Goal: Transaction & Acquisition: Purchase product/service

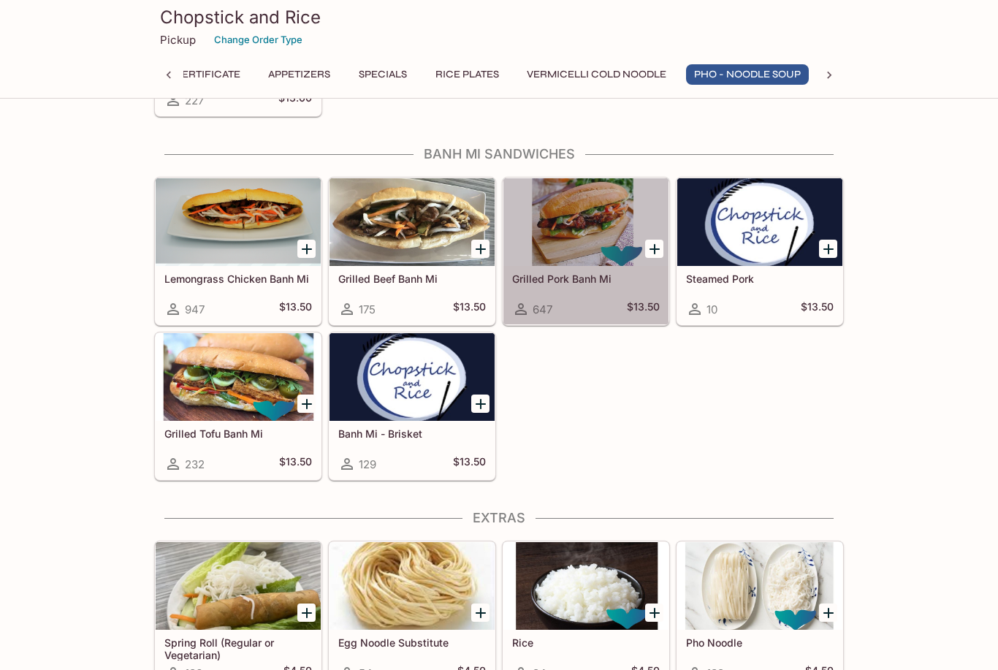
click at [599, 243] on div at bounding box center [585, 222] width 165 height 88
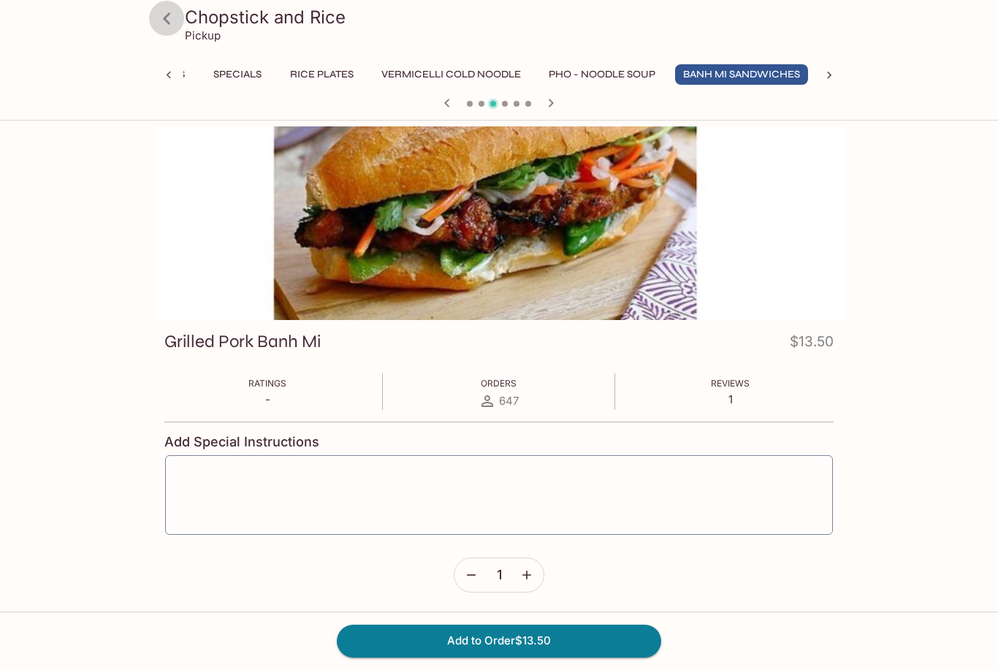
click at [170, 21] on icon at bounding box center [167, 19] width 26 height 26
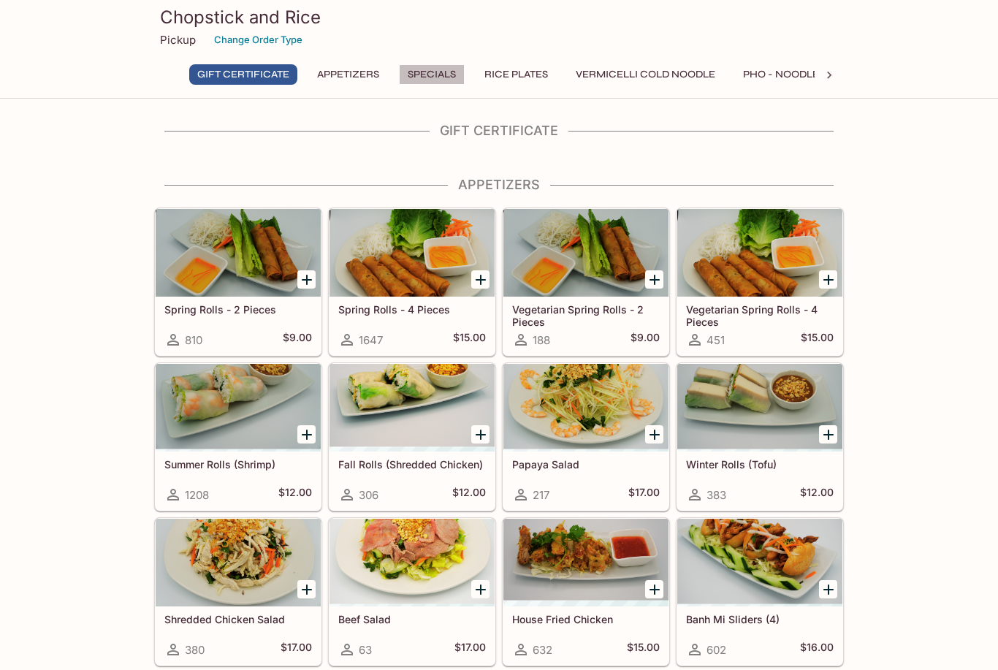
click at [435, 80] on button "Specials" at bounding box center [432, 74] width 66 height 20
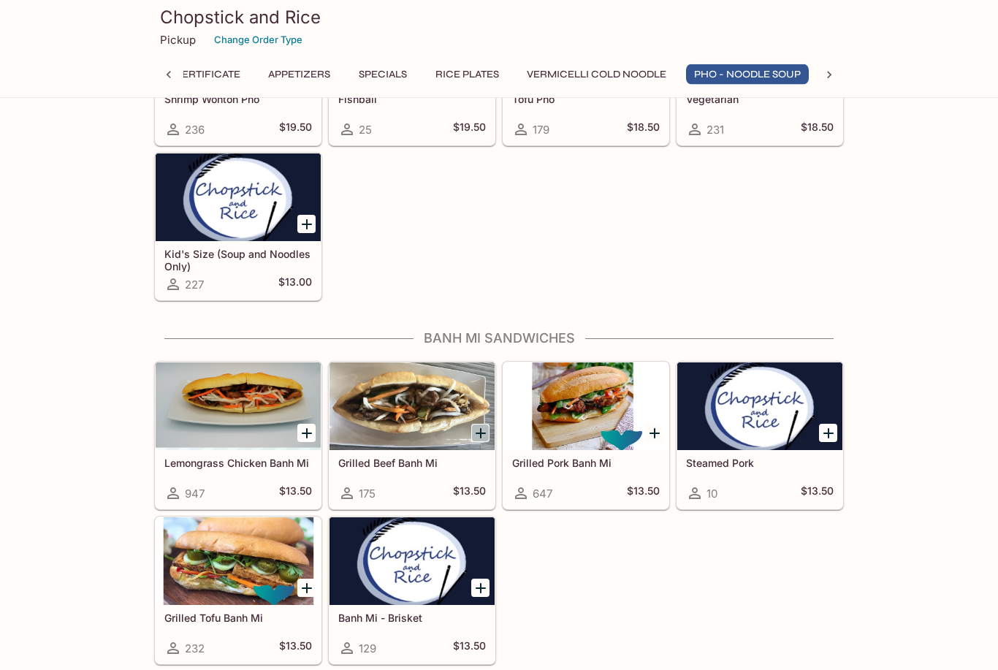
scroll to position [2285, 0]
click at [479, 433] on icon "Add Grilled Beef Banh Mi" at bounding box center [481, 433] width 10 height 10
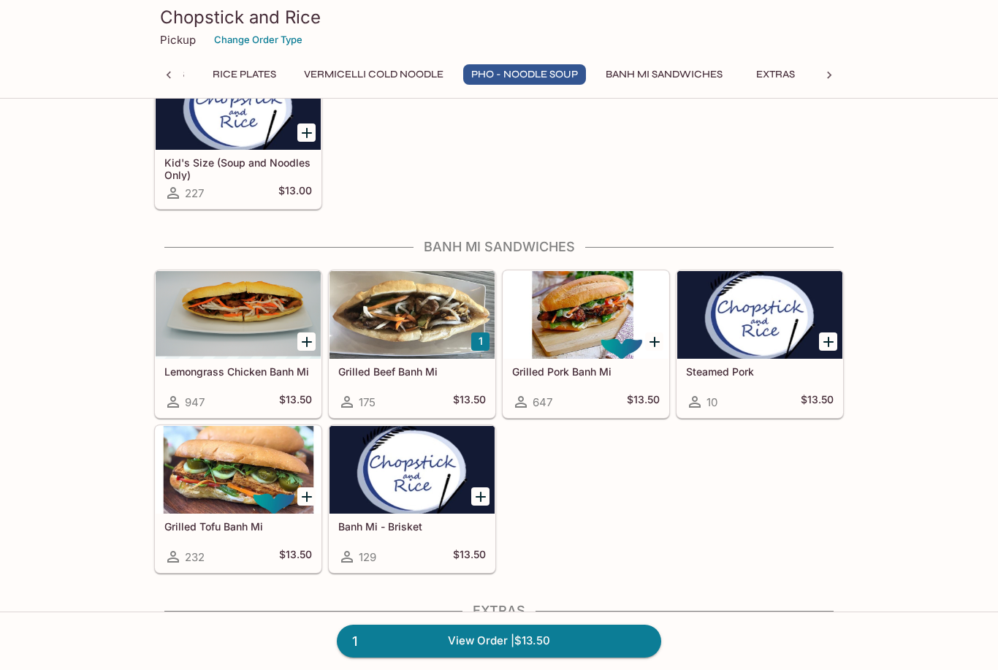
scroll to position [2374, 0]
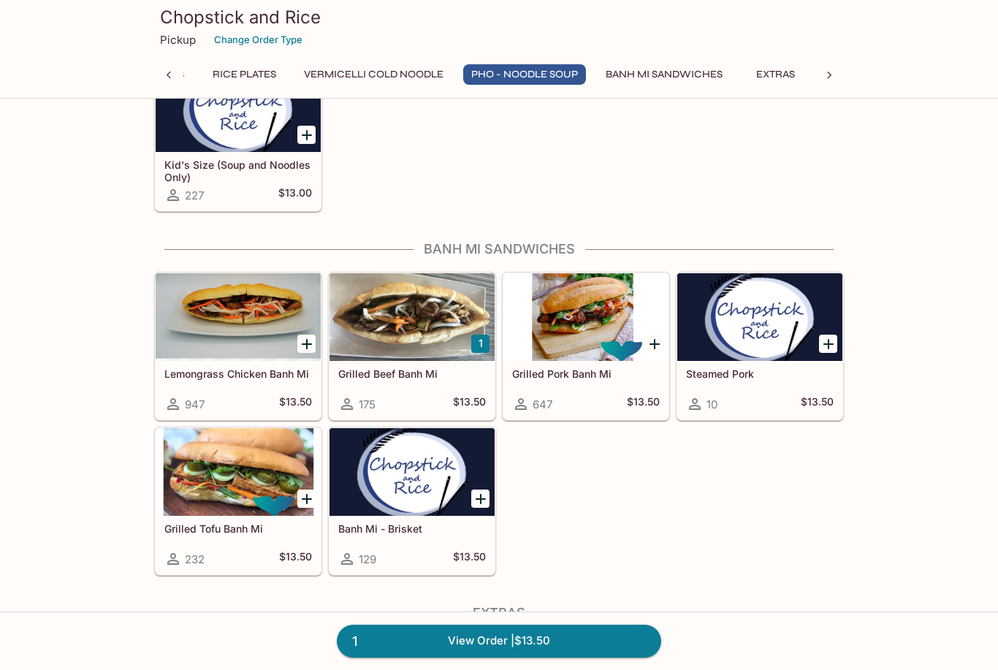
click at [415, 327] on div at bounding box center [412, 317] width 165 height 88
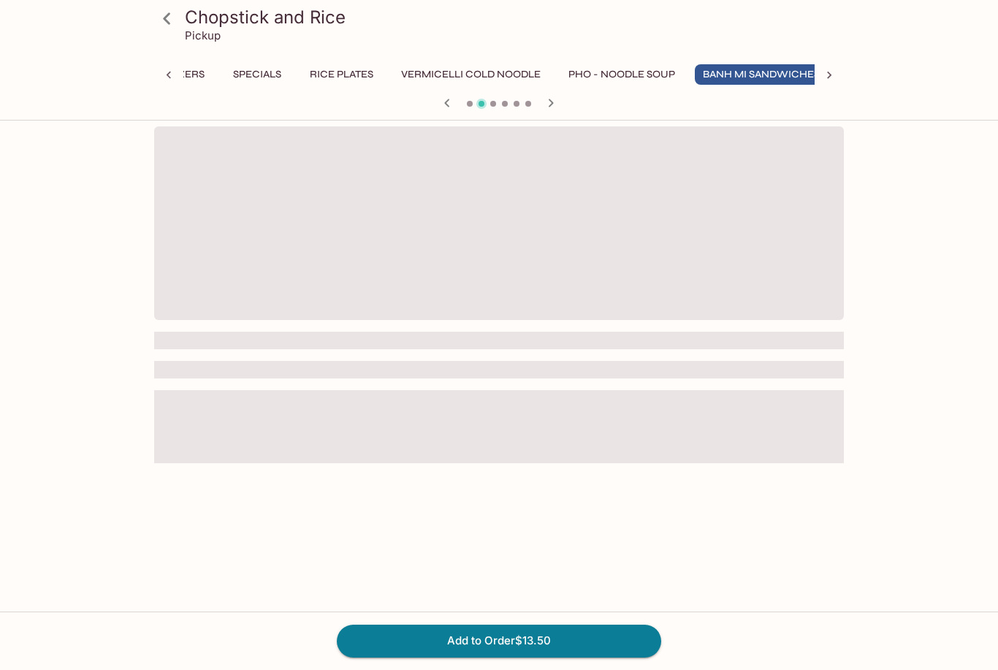
scroll to position [0, 194]
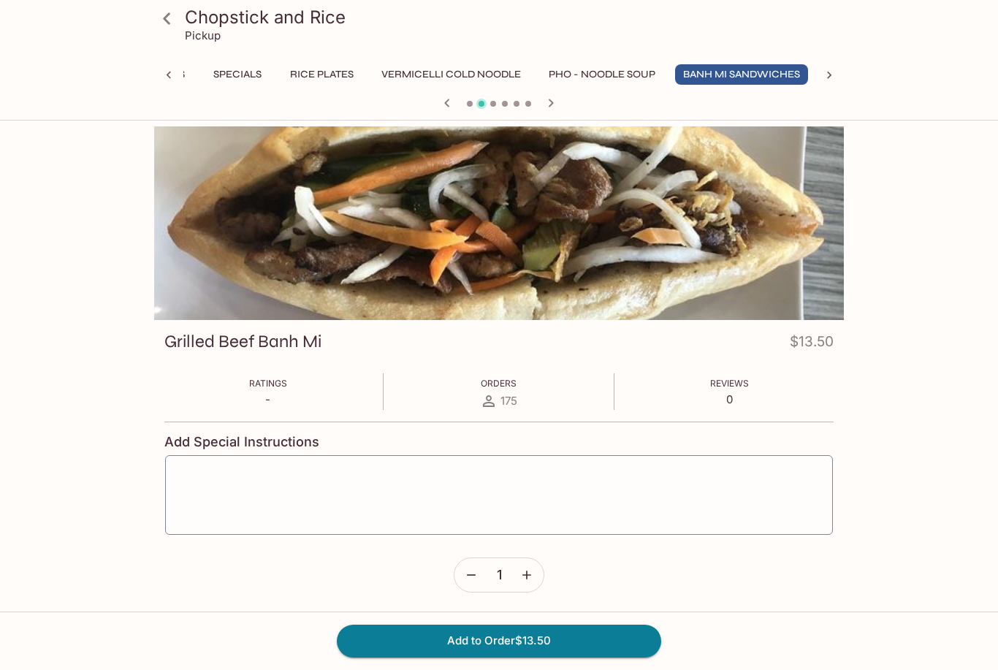
click at [168, 18] on icon at bounding box center [167, 19] width 26 height 26
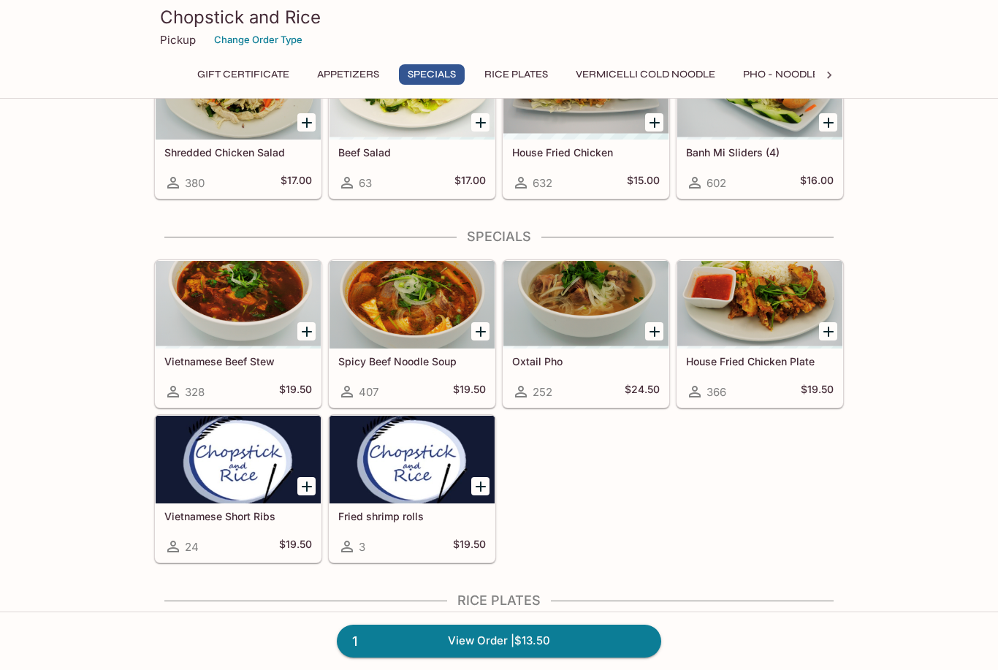
click at [229, 625] on div at bounding box center [238, 669] width 165 height 88
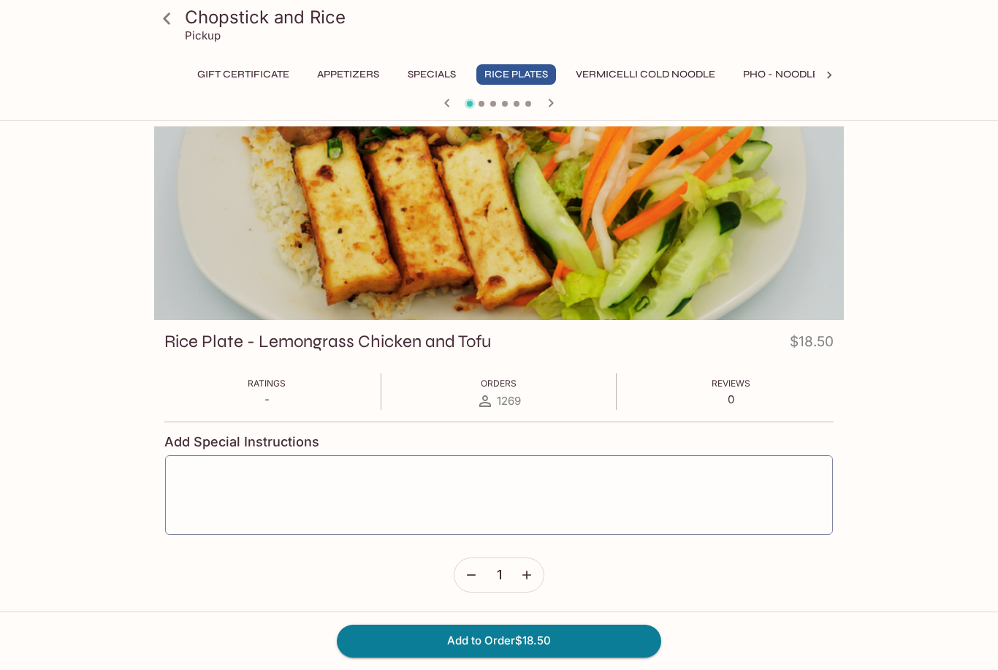
click at [168, 17] on icon at bounding box center [167, 19] width 26 height 26
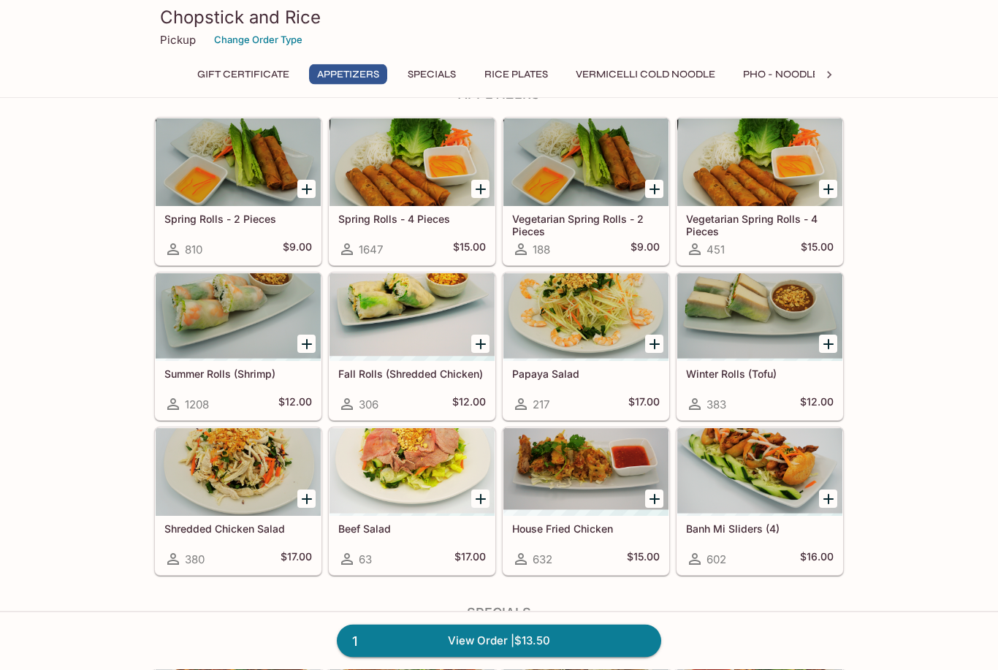
scroll to position [91, 0]
click at [766, 462] on div at bounding box center [759, 472] width 165 height 88
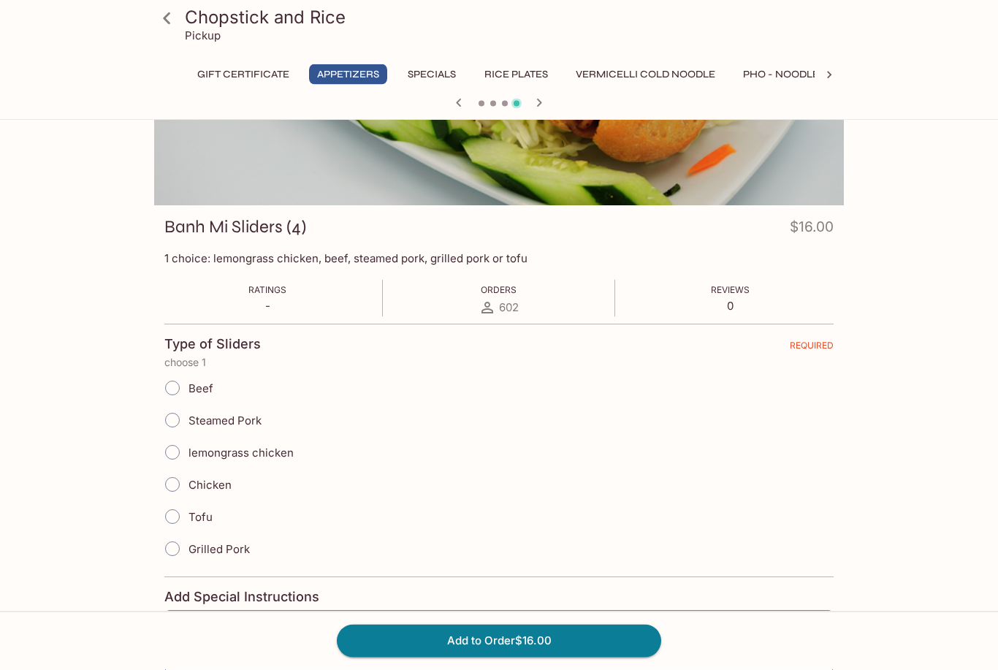
scroll to position [115, 0]
click at [175, 392] on input "Beef" at bounding box center [172, 388] width 31 height 31
radio input "true"
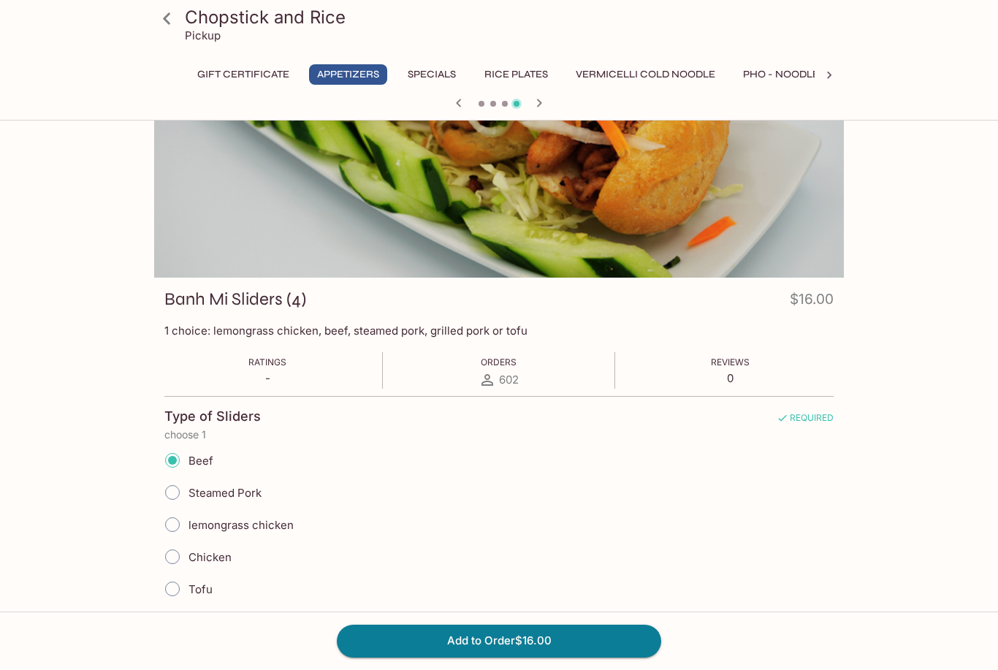
scroll to position [50, 0]
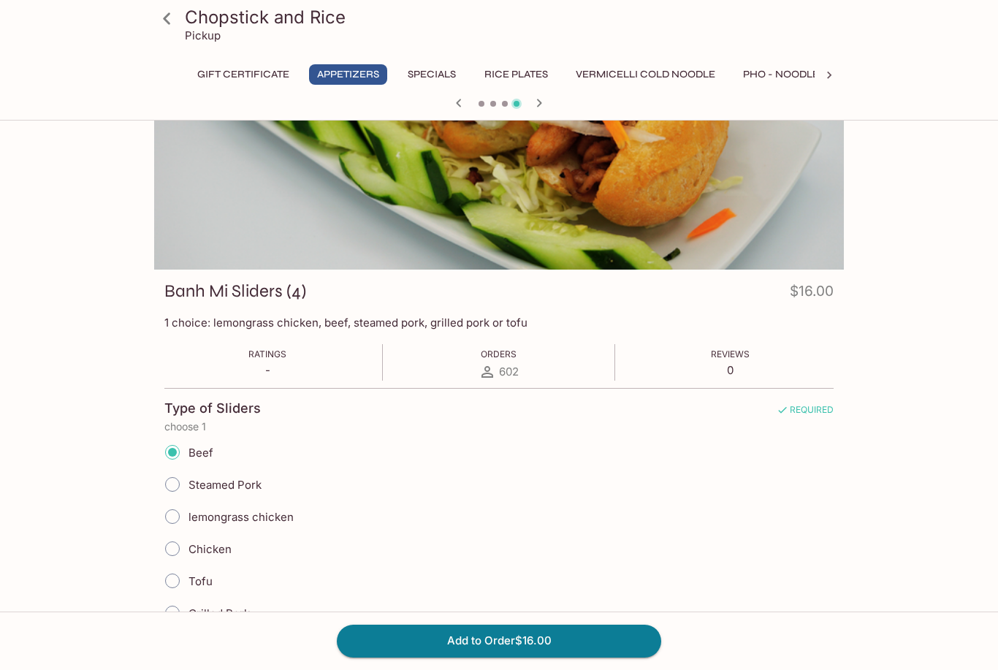
click at [173, 549] on input "Chicken" at bounding box center [172, 548] width 31 height 31
radio input "true"
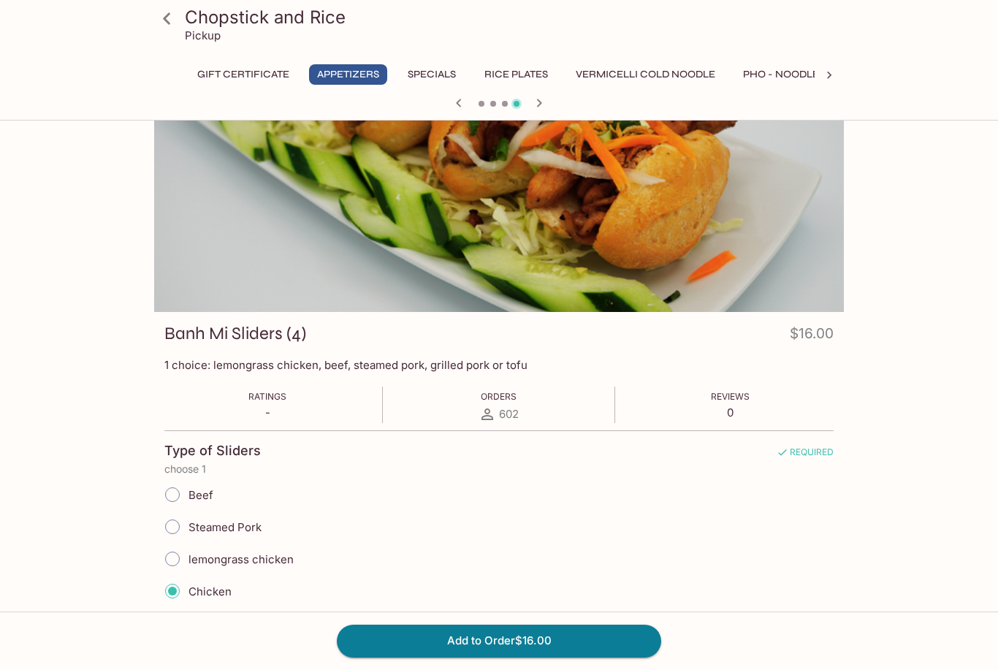
scroll to position [0, 0]
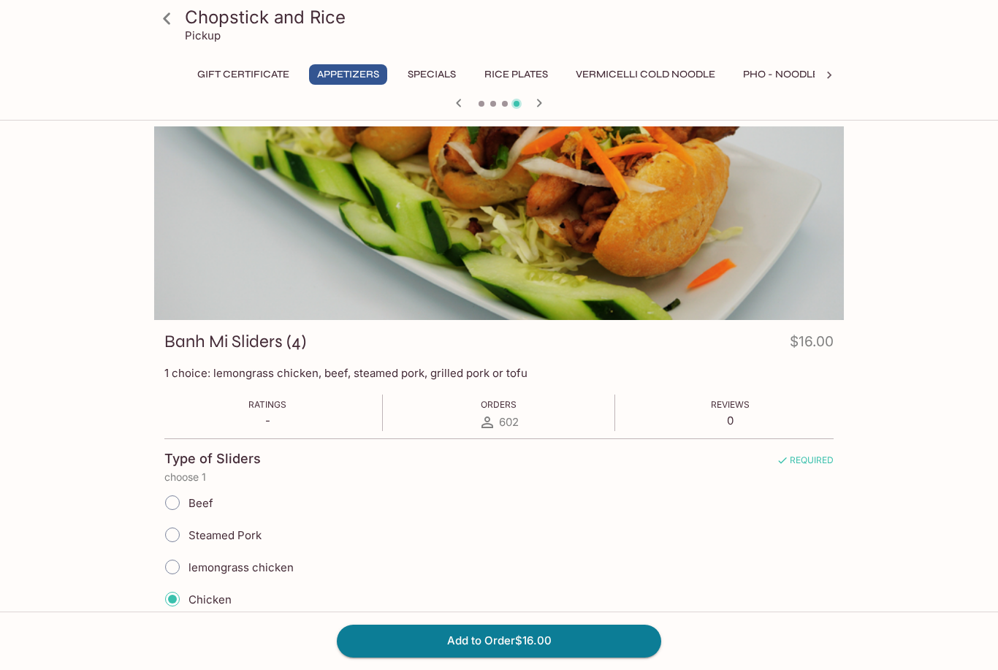
click at [167, 18] on icon at bounding box center [167, 19] width 26 height 26
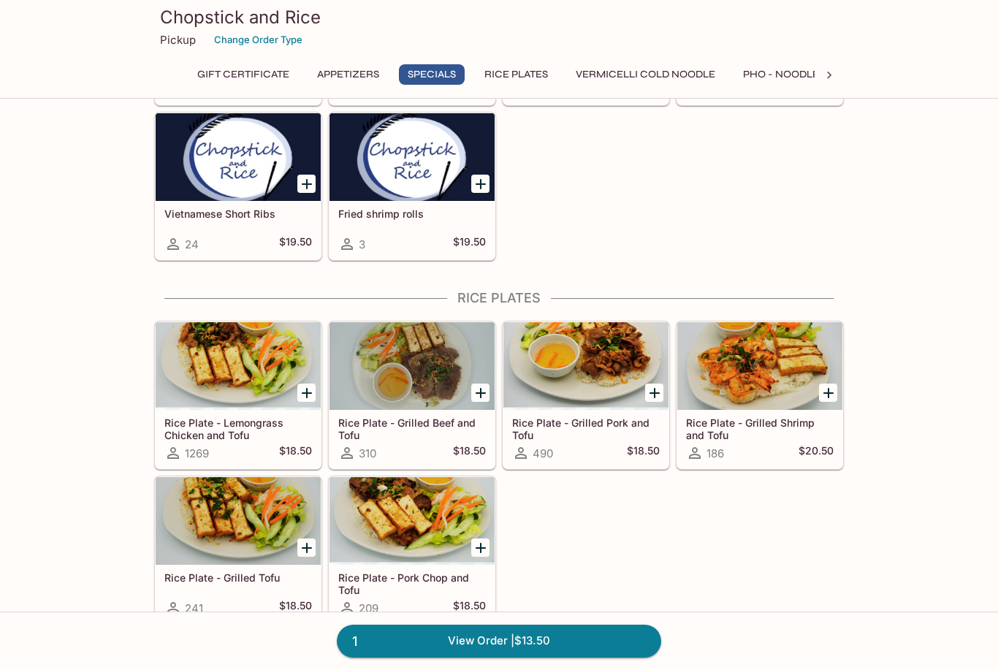
scroll to position [767, 0]
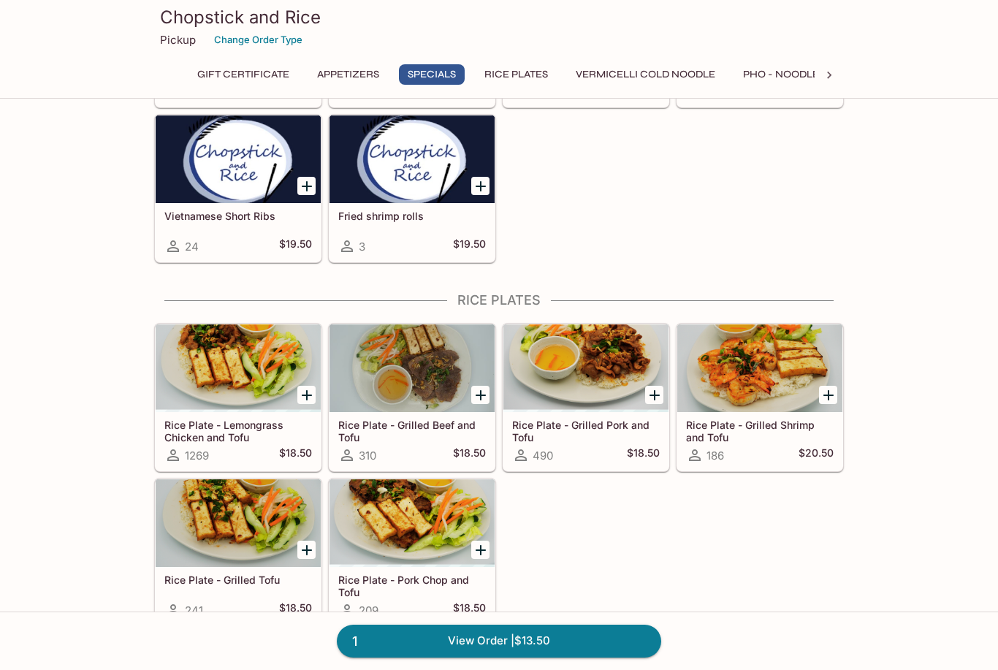
click at [251, 544] on div at bounding box center [238, 523] width 165 height 88
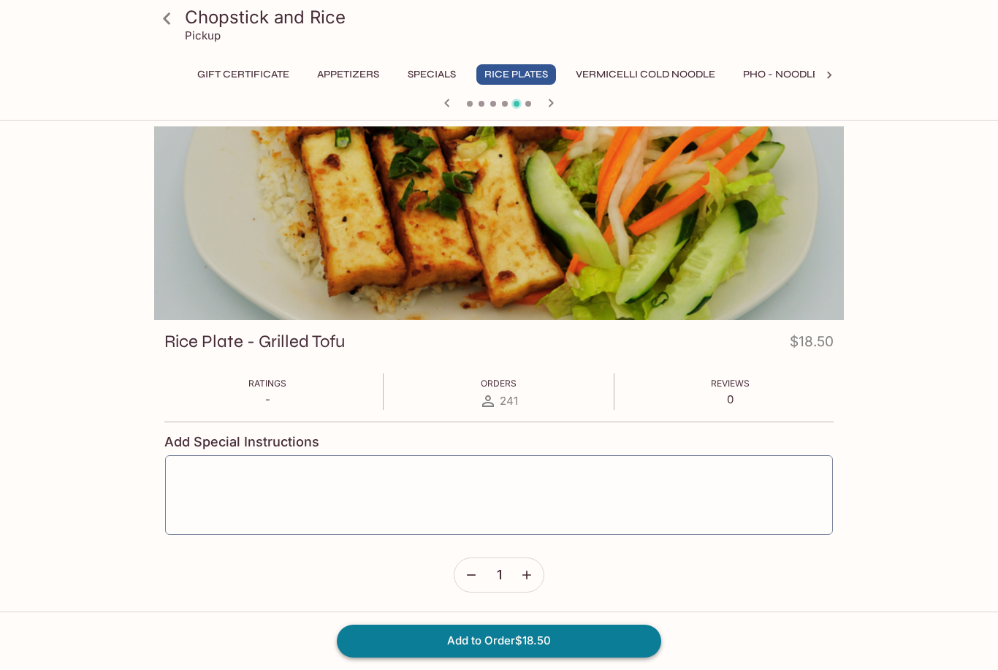
click at [501, 657] on button "Add to Order $18.50" at bounding box center [499, 641] width 324 height 32
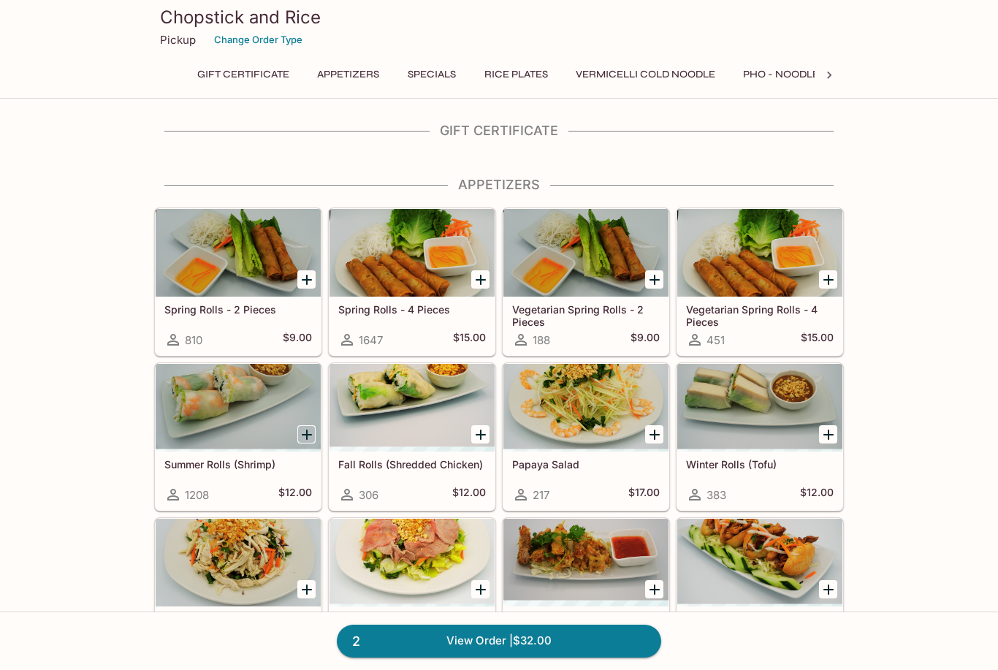
click at [301, 437] on icon "Add Summer Rolls (Shrimp)" at bounding box center [307, 435] width 18 height 18
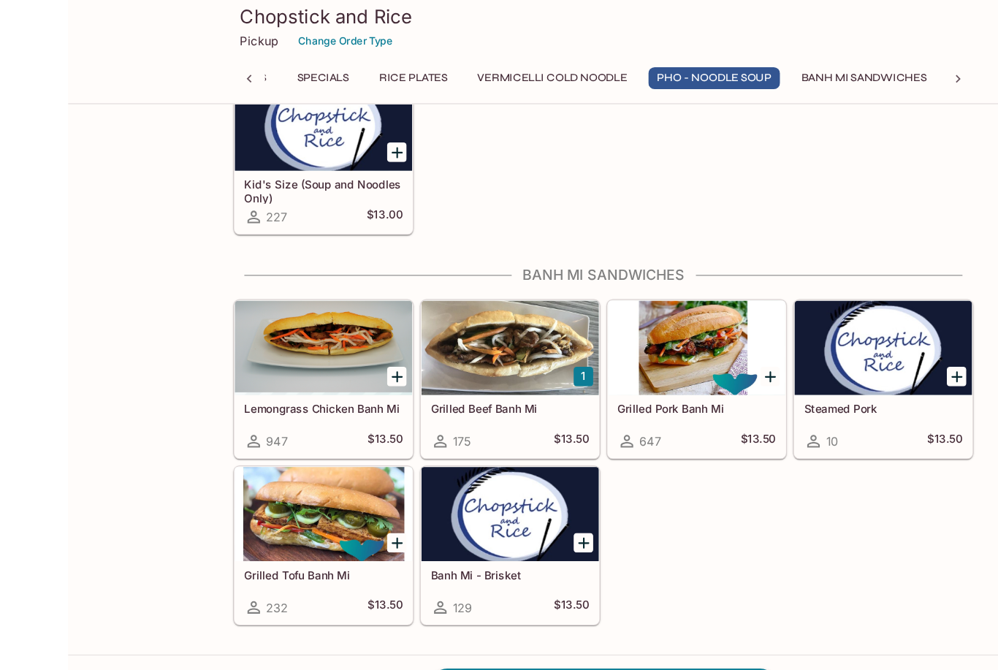
scroll to position [2366, 0]
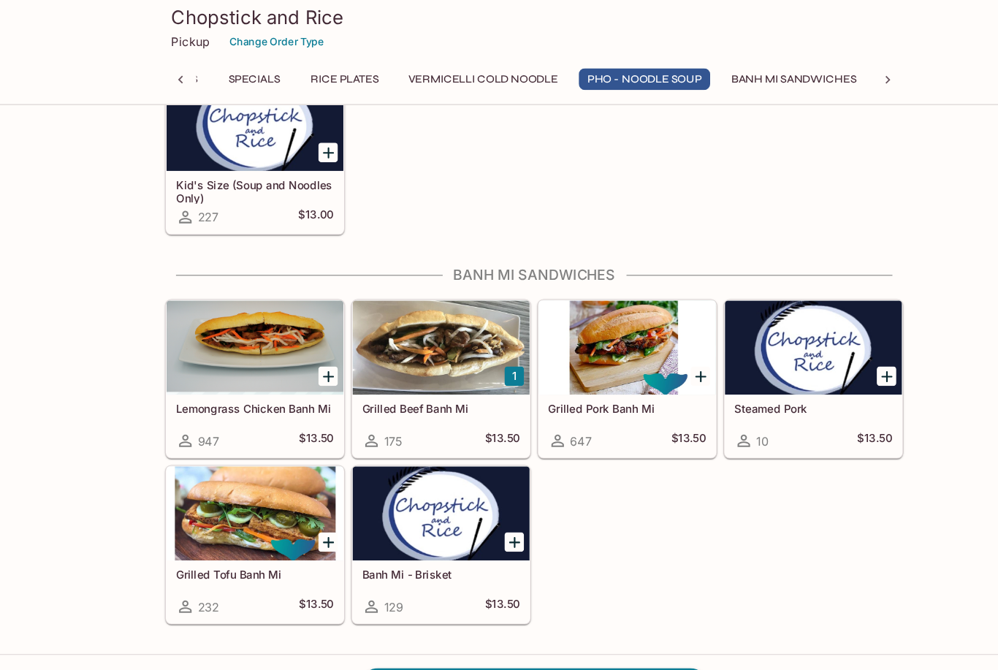
click at [482, 367] on div at bounding box center [412, 325] width 165 height 88
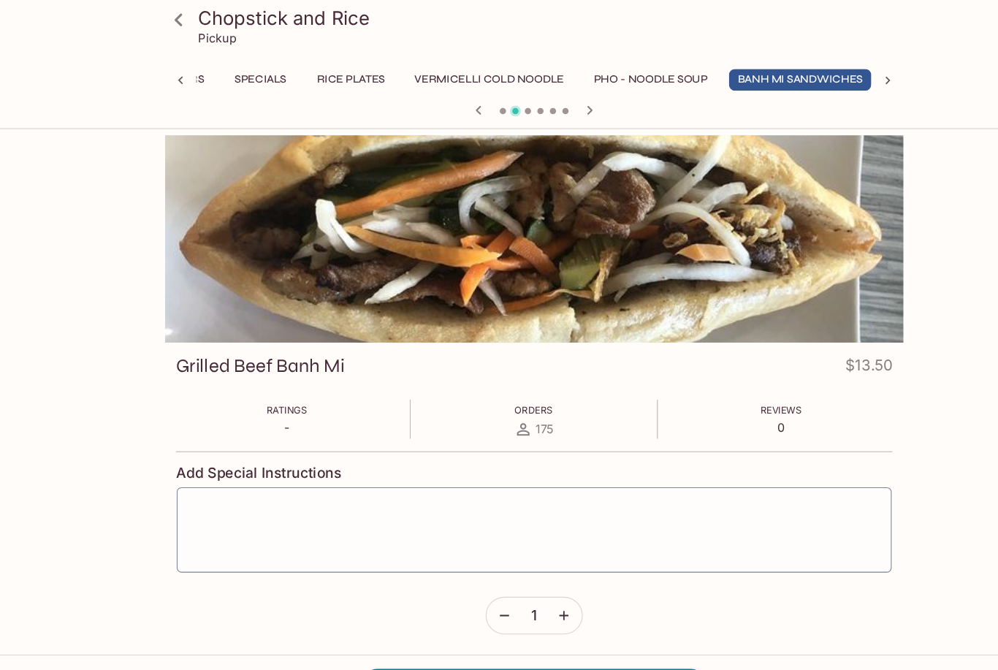
scroll to position [0, 194]
click at [535, 577] on button "button" at bounding box center [527, 575] width 34 height 34
click at [180, 27] on link at bounding box center [166, 18] width 37 height 37
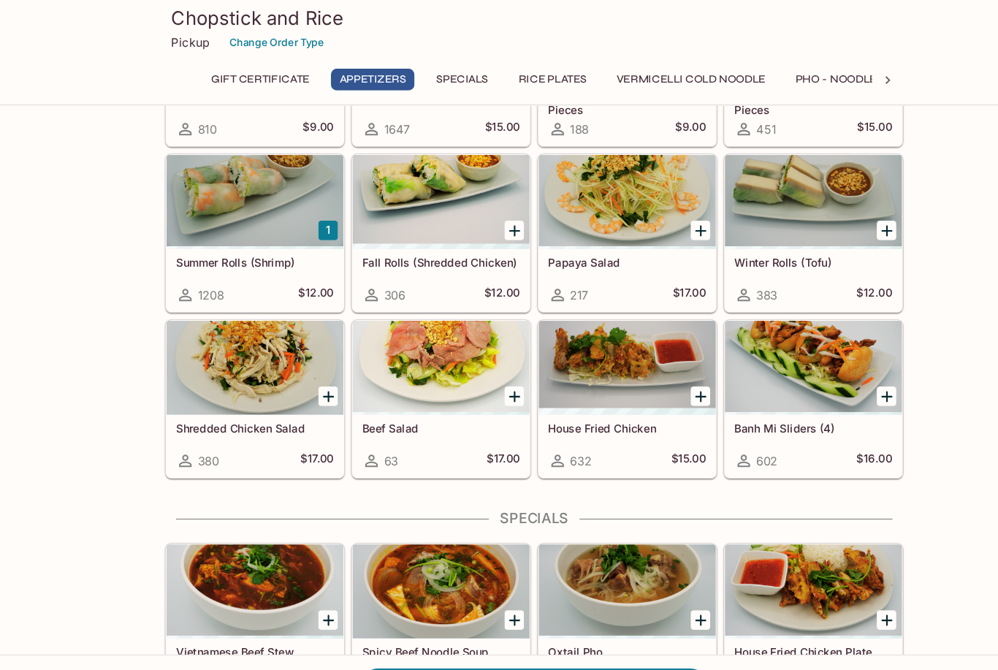
scroll to position [198, 0]
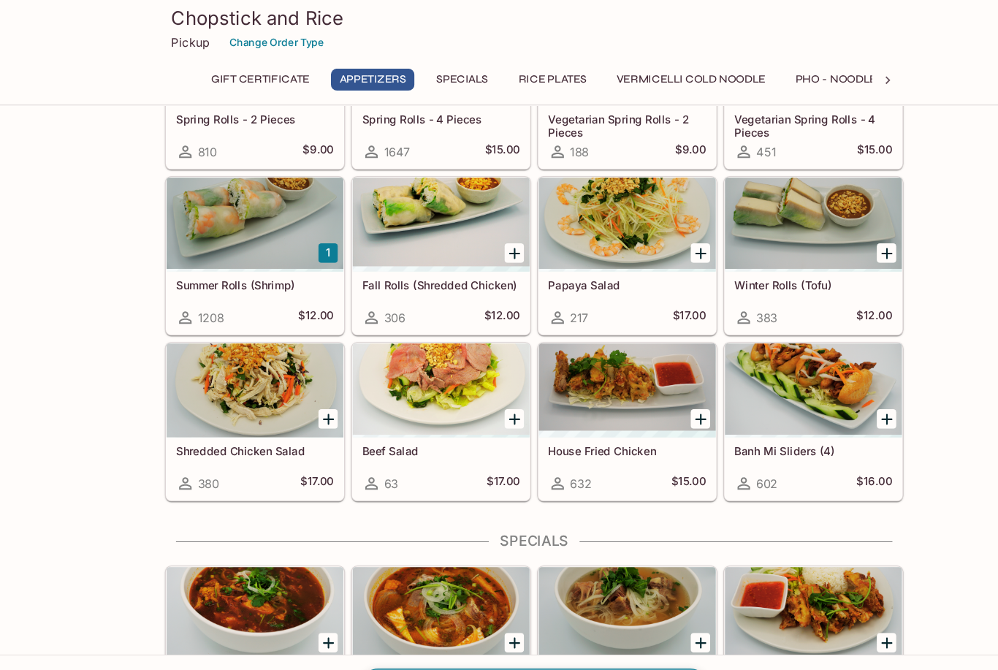
click at [628, 641] on link "3 View Order | $44.00" at bounding box center [499, 641] width 324 height 32
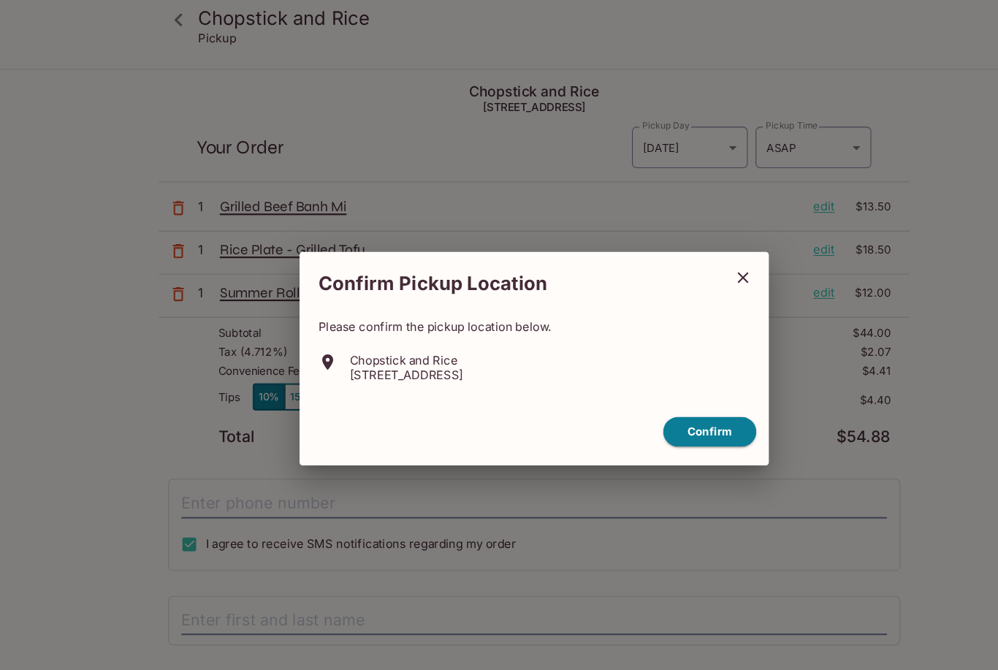
click at [690, 254] on icon "close" at bounding box center [694, 260] width 18 height 18
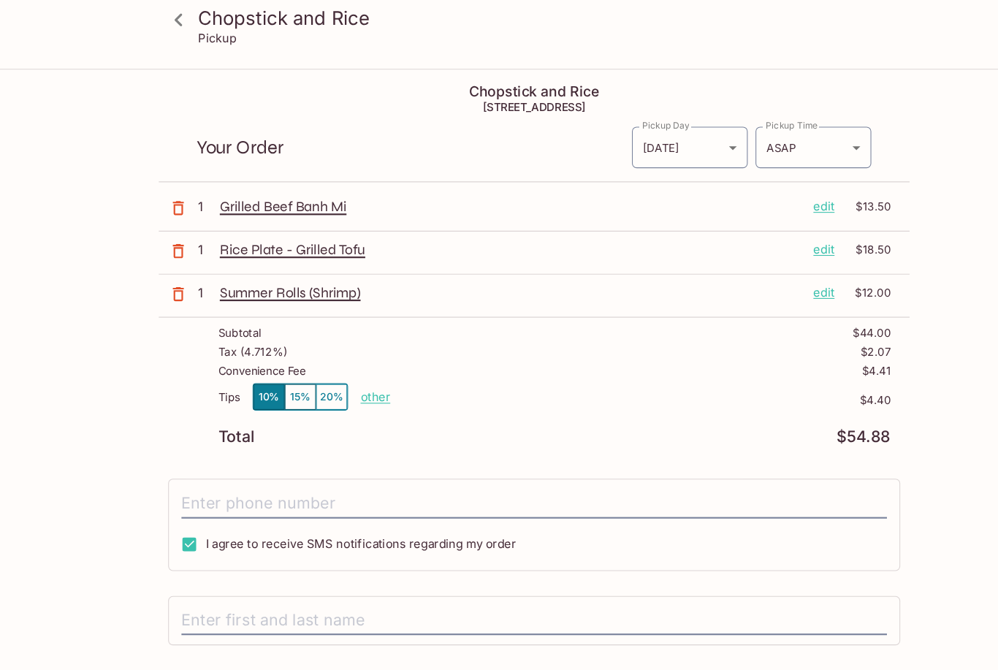
click at [763, 193] on p "edit" at bounding box center [770, 193] width 20 height 16
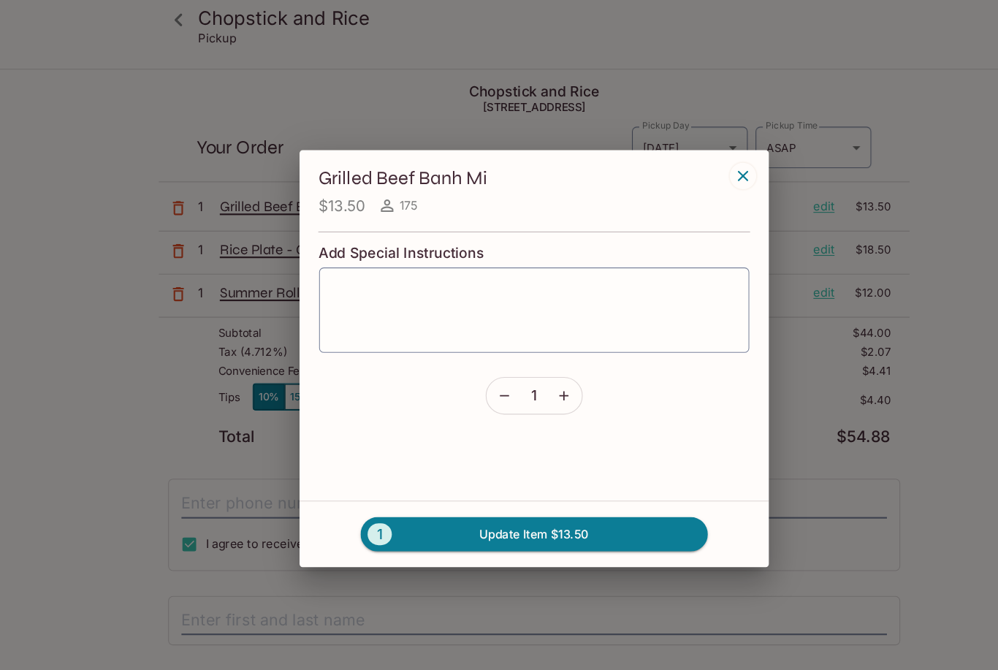
click at [525, 370] on icon "button" at bounding box center [526, 369] width 9 height 9
click at [507, 503] on button "2 Update Item $27.00" at bounding box center [499, 499] width 324 height 32
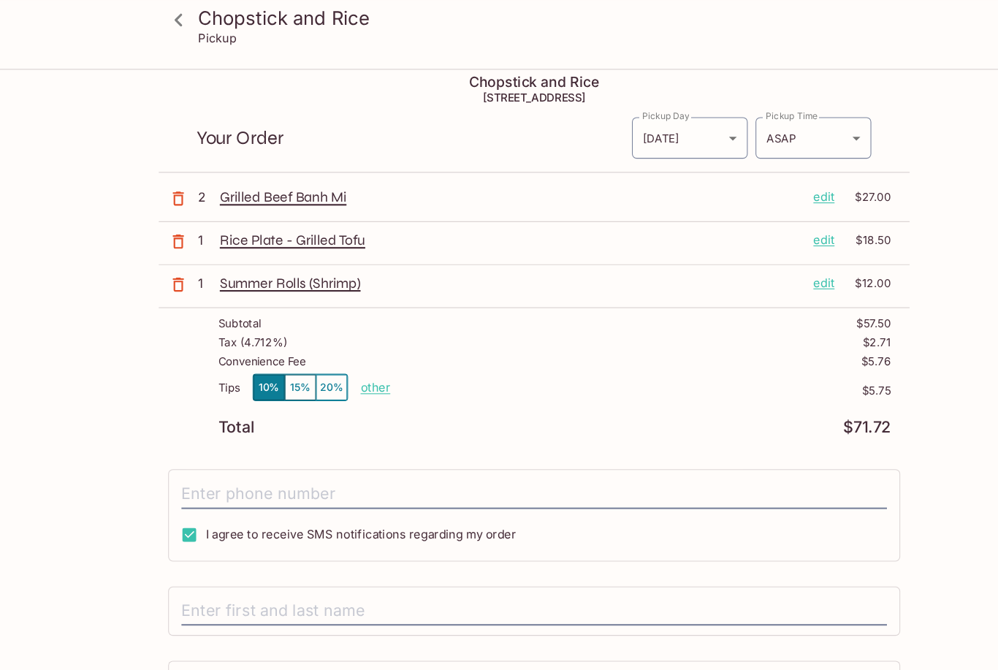
scroll to position [4, 0]
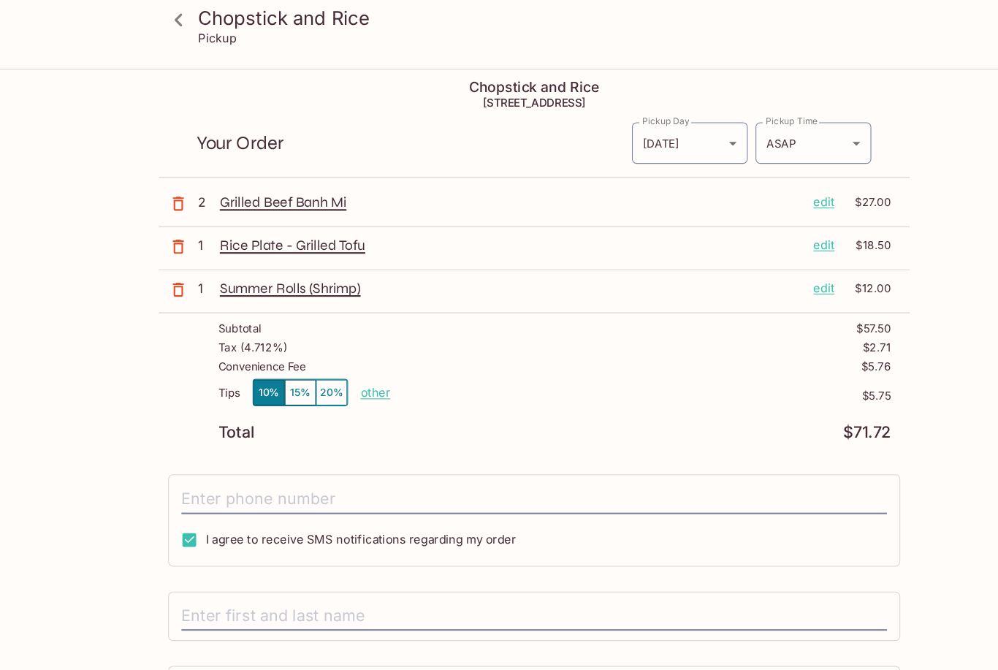
click at [349, 370] on p "other" at bounding box center [351, 366] width 28 height 14
type input "3.00"
click at [464, 460] on input "tel" at bounding box center [499, 466] width 659 height 28
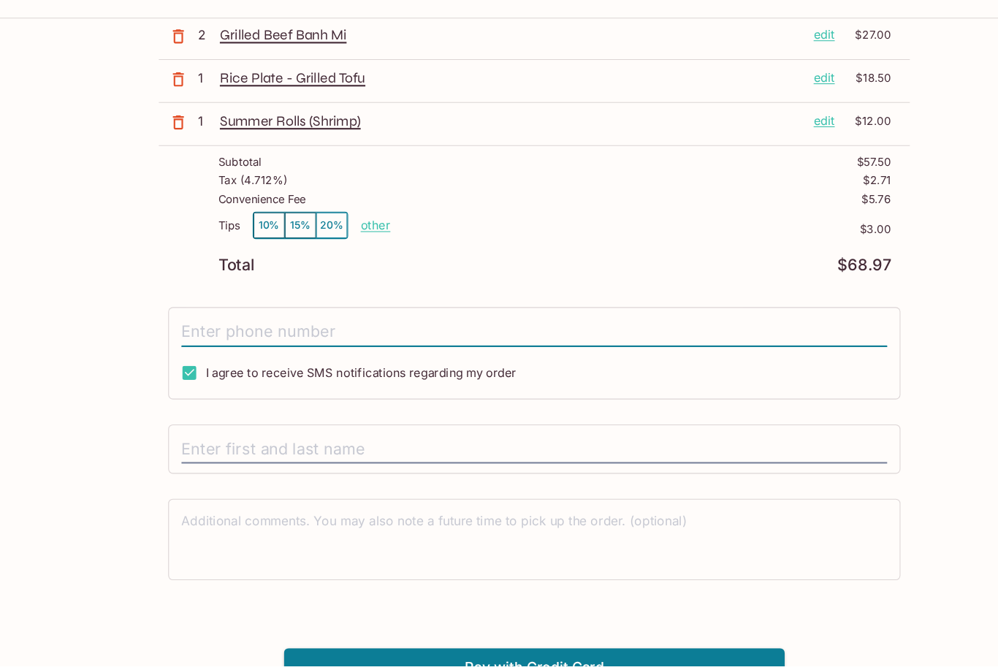
scroll to position [132, 0]
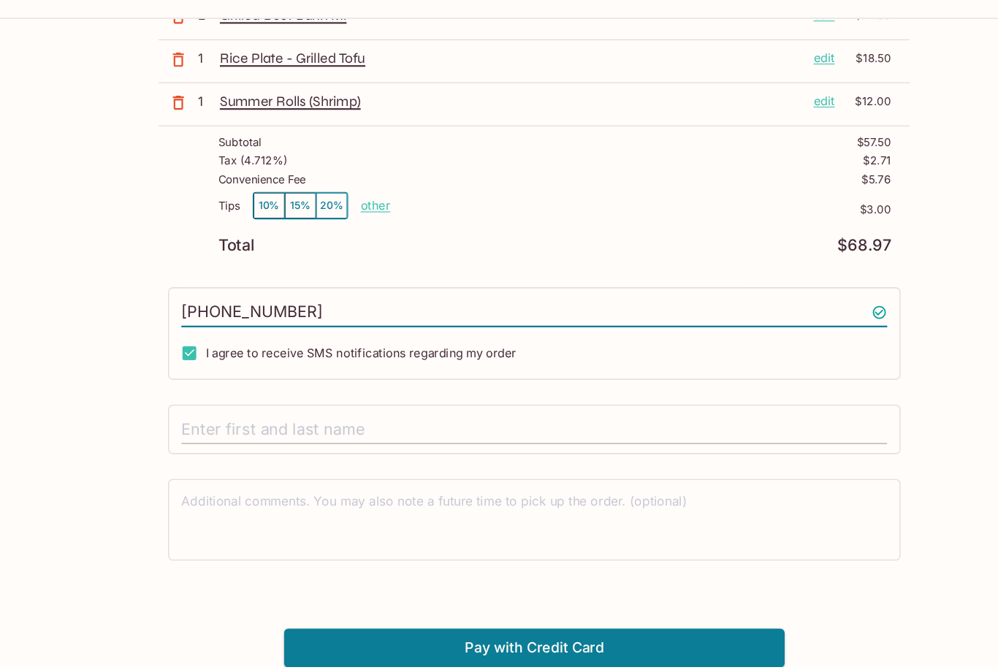
type input "[PHONE_NUMBER]"
click at [372, 435] on input "text" at bounding box center [499, 449] width 659 height 28
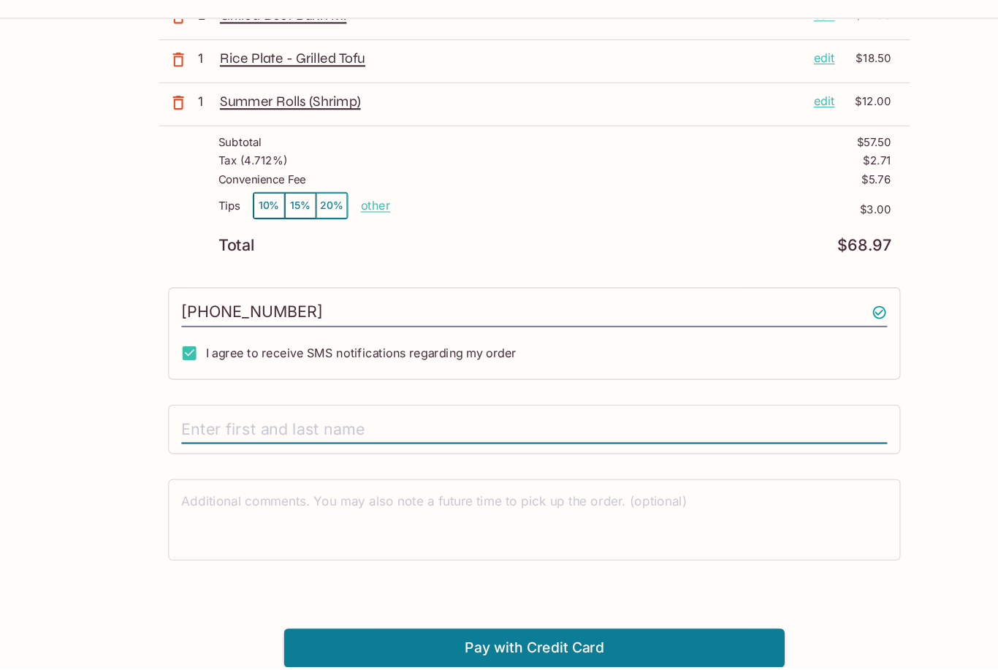
type input "A"
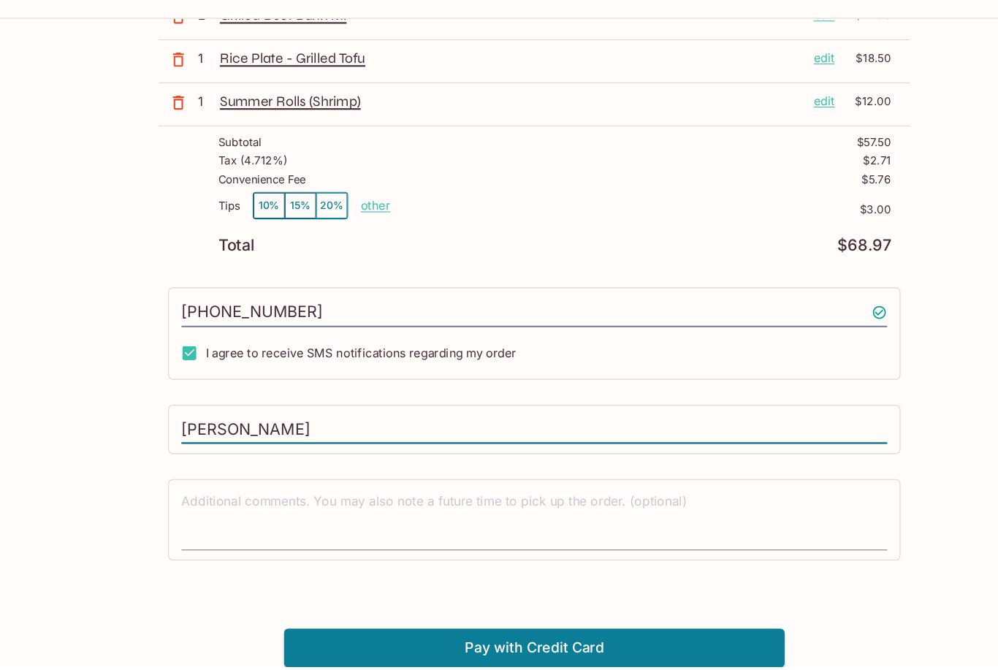
type input "[PERSON_NAME]"
click at [565, 507] on textarea at bounding box center [499, 532] width 659 height 50
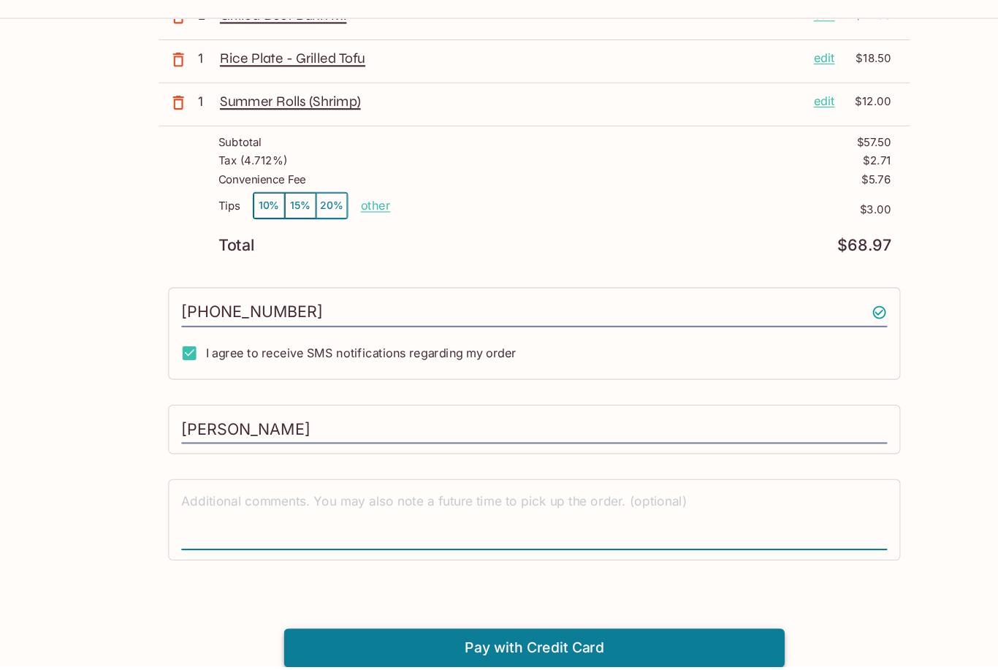
click at [661, 634] on button "Pay with Credit Card" at bounding box center [499, 652] width 468 height 37
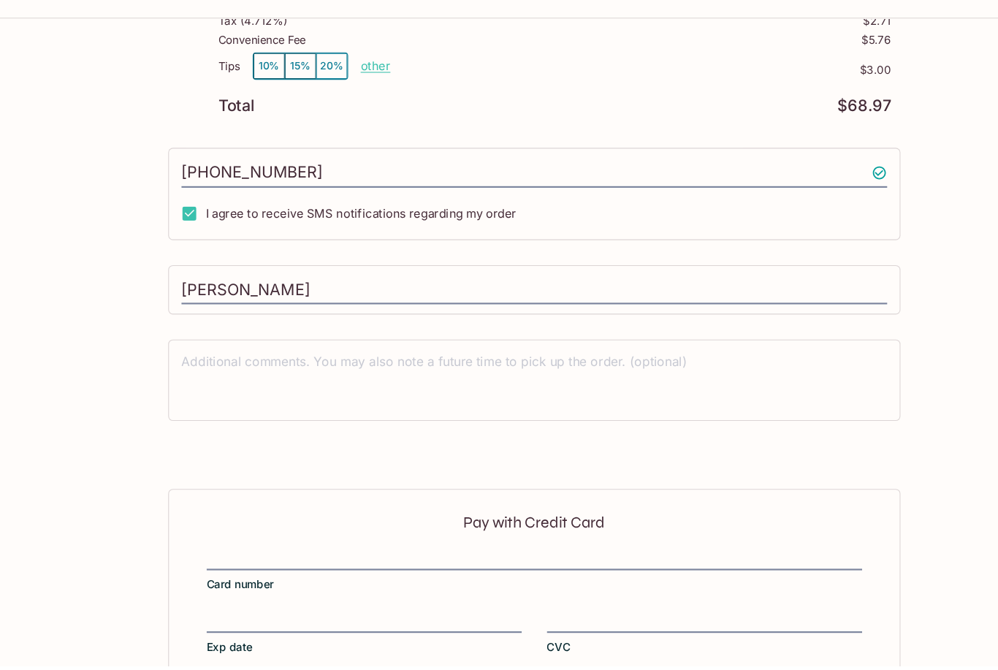
scroll to position [350, 0]
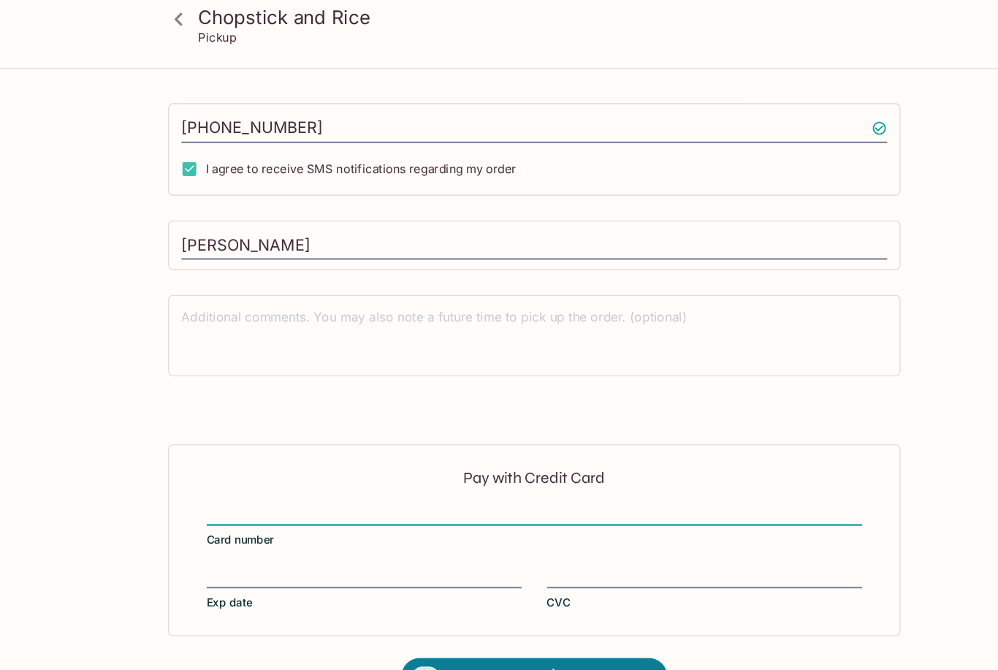
click at [207, 530] on div at bounding box center [340, 540] width 294 height 20
click at [207, 530] on input "Exp date" at bounding box center [340, 530] width 294 height 1
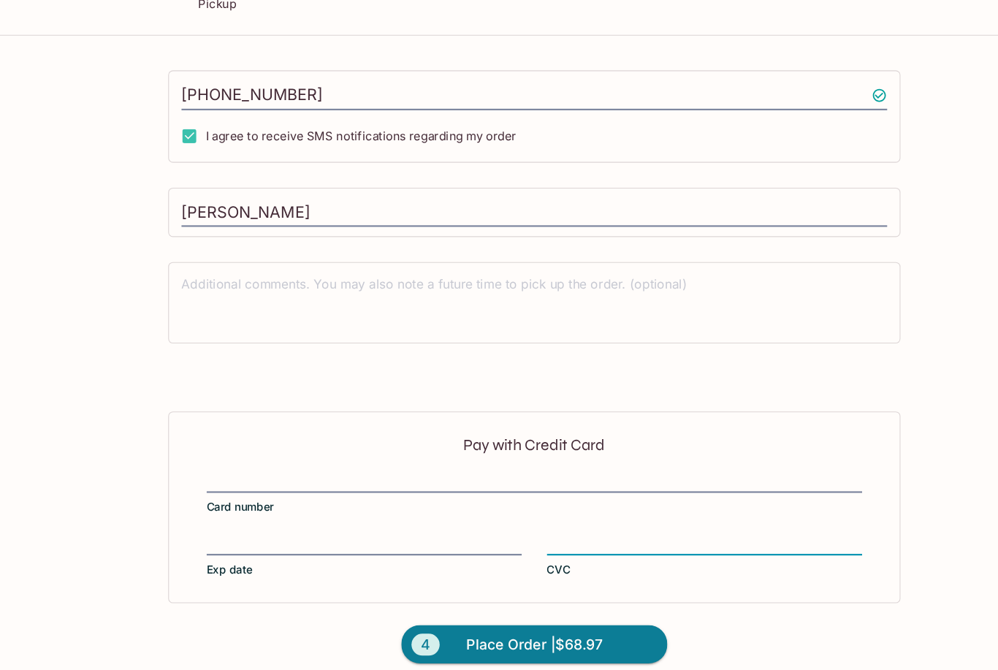
scroll to position [351, 0]
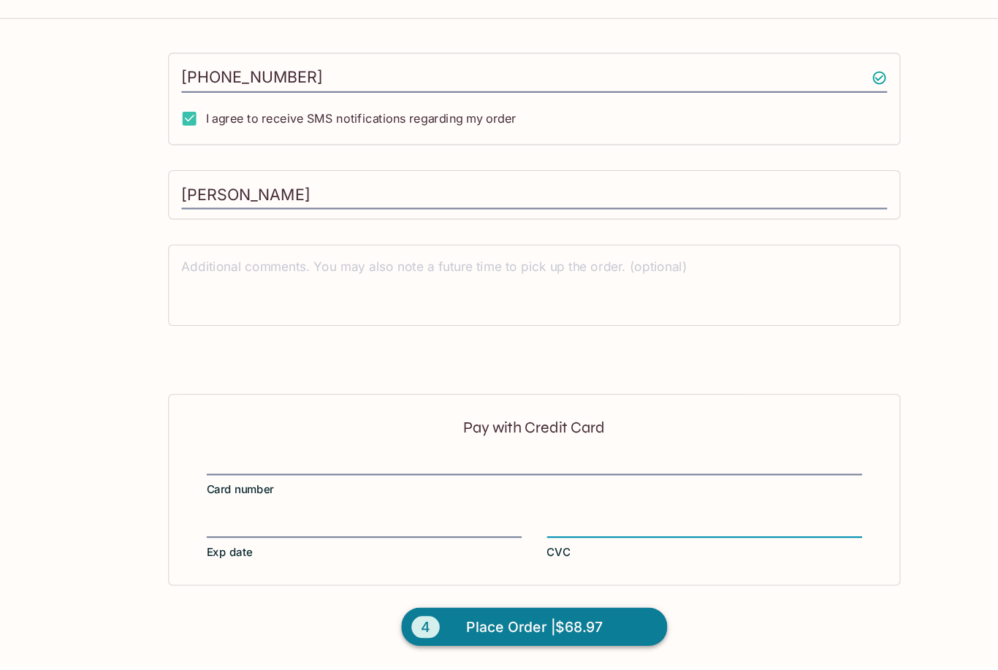
click at [558, 621] on span "Place Order | $68.97" at bounding box center [498, 632] width 127 height 23
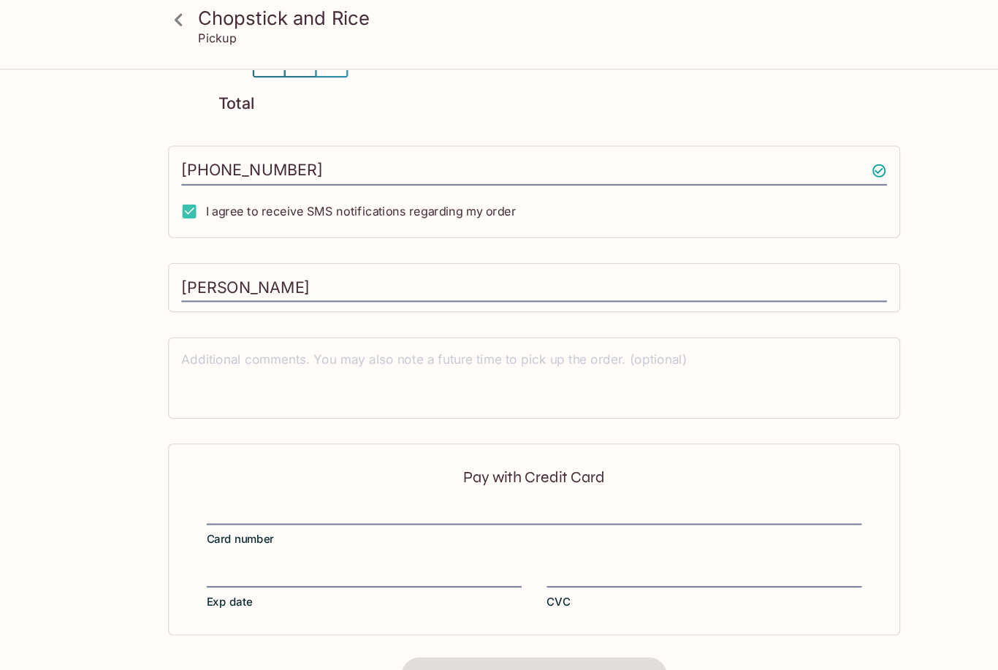
scroll to position [178, 0]
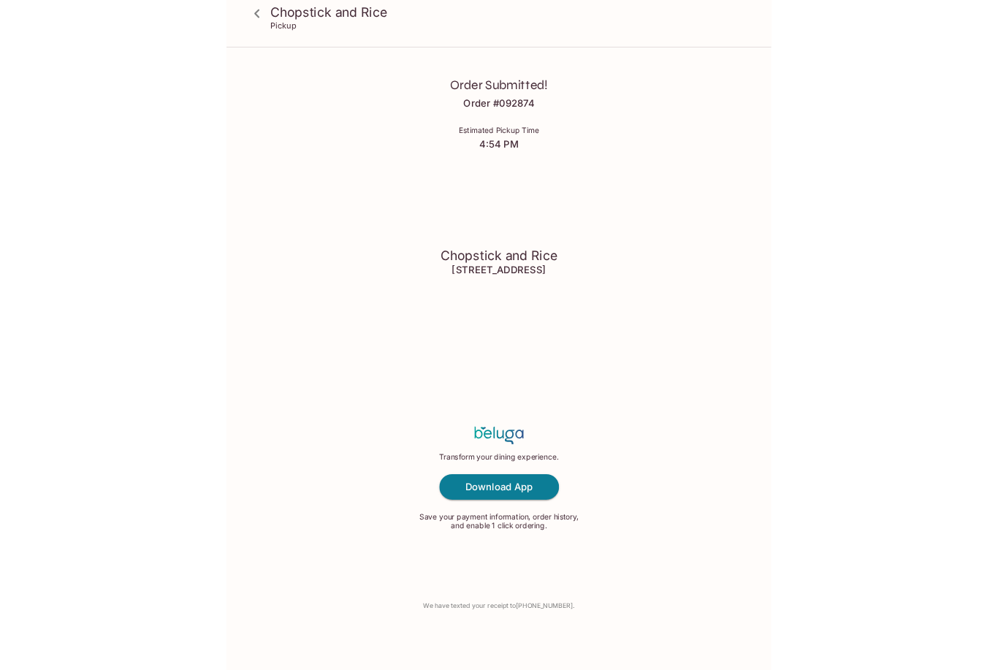
scroll to position [15, 0]
